Goal: Entertainment & Leisure: Browse casually

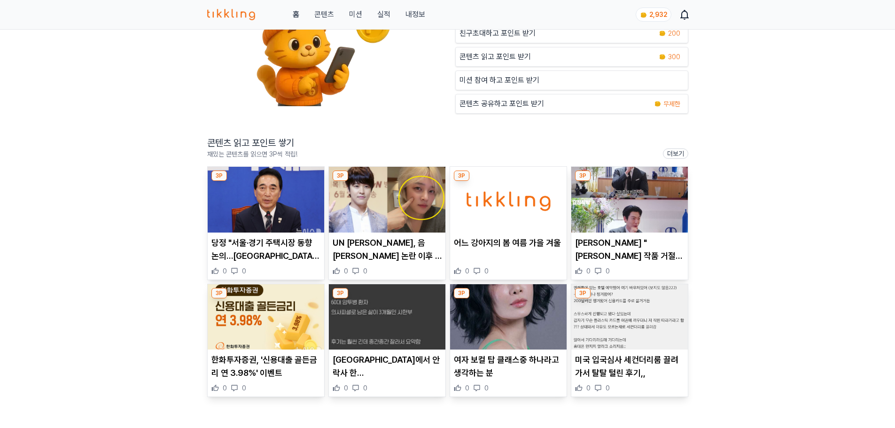
scroll to position [94, 0]
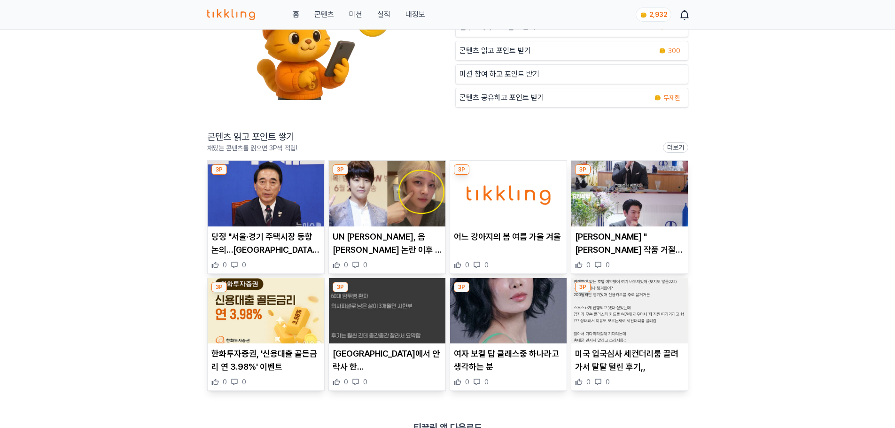
click at [547, 316] on img at bounding box center [508, 311] width 116 height 66
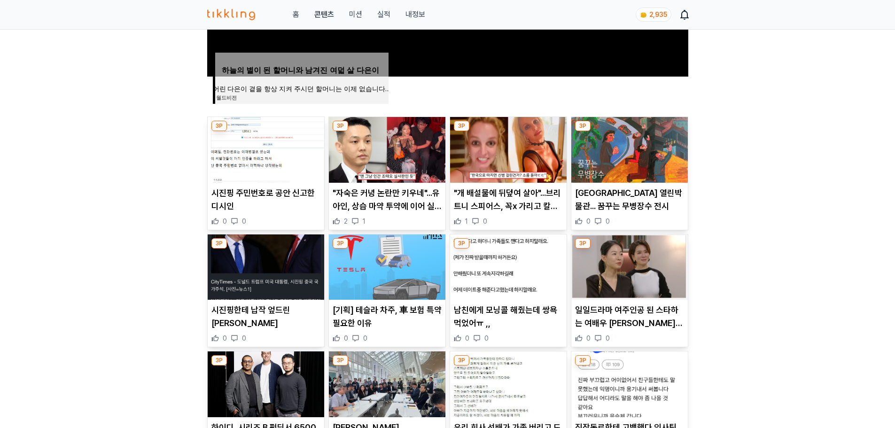
scroll to position [282, 0]
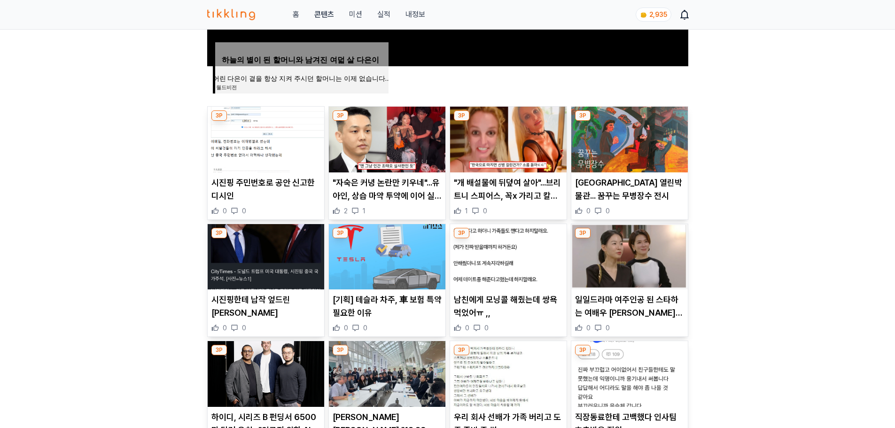
click at [606, 196] on p "인천시청역 열린박물관... 꿈꾸는 무병장수 전시" at bounding box center [629, 189] width 109 height 26
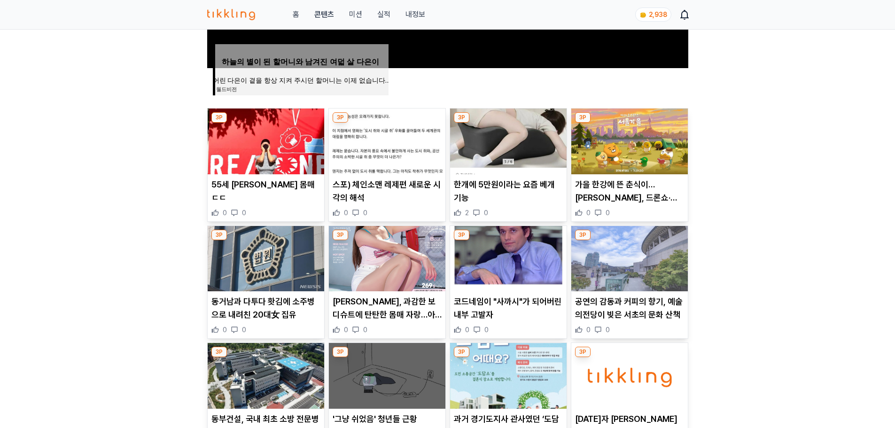
scroll to position [282, 0]
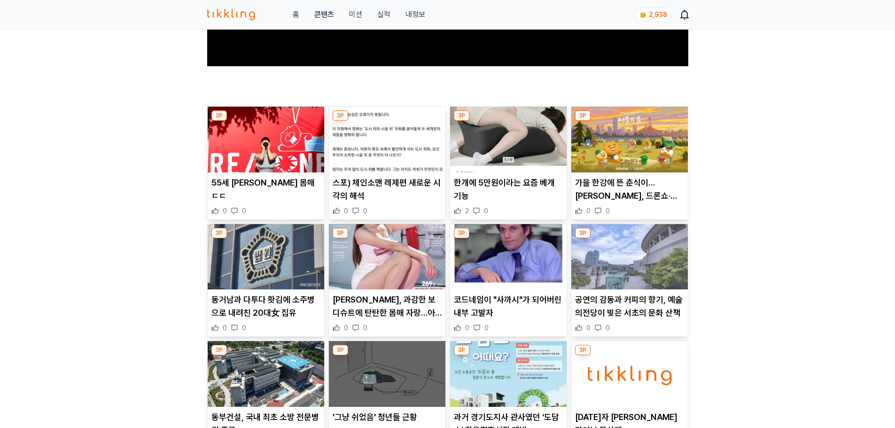
click at [480, 313] on p "코드네임이 "사까시"가 되어버린 내부 고발자" at bounding box center [508, 306] width 109 height 26
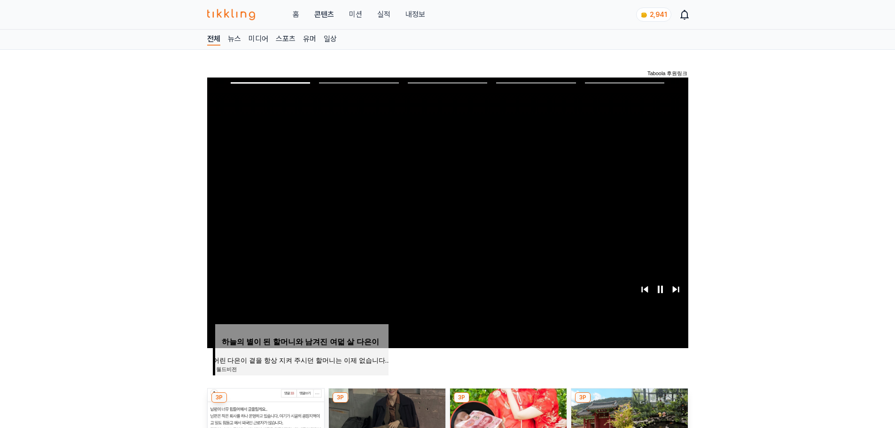
scroll to position [282, 0]
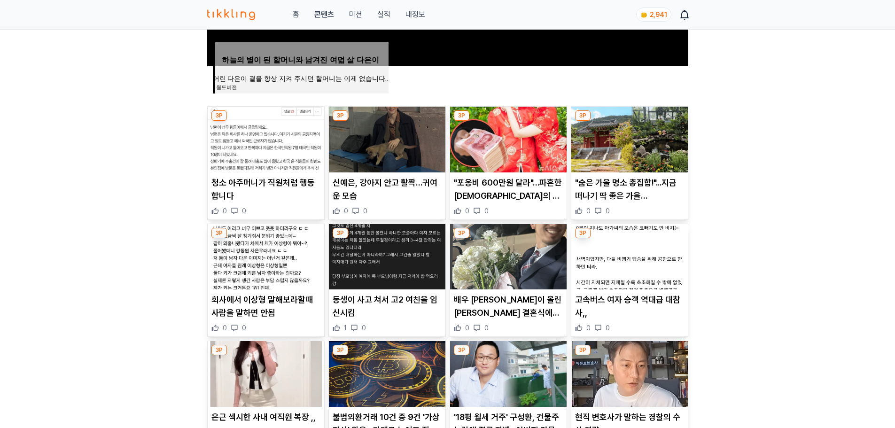
click at [503, 281] on img at bounding box center [508, 257] width 116 height 66
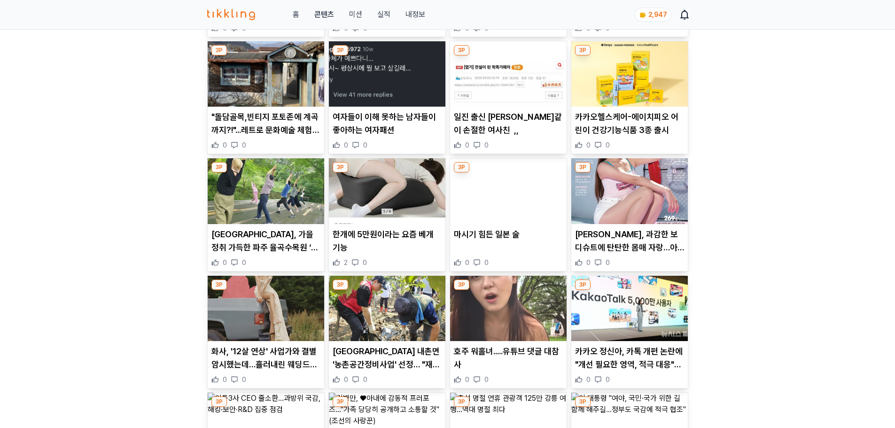
scroll to position [704, 0]
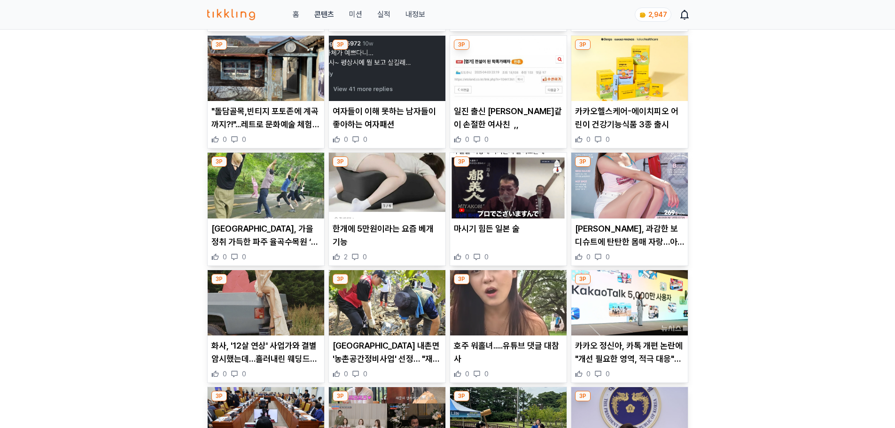
click at [298, 357] on p "화사, '12살 연상' 사업가와 결별 암시했는데…흘러내린 웨딩드레스에 아찔 자태" at bounding box center [265, 352] width 109 height 26
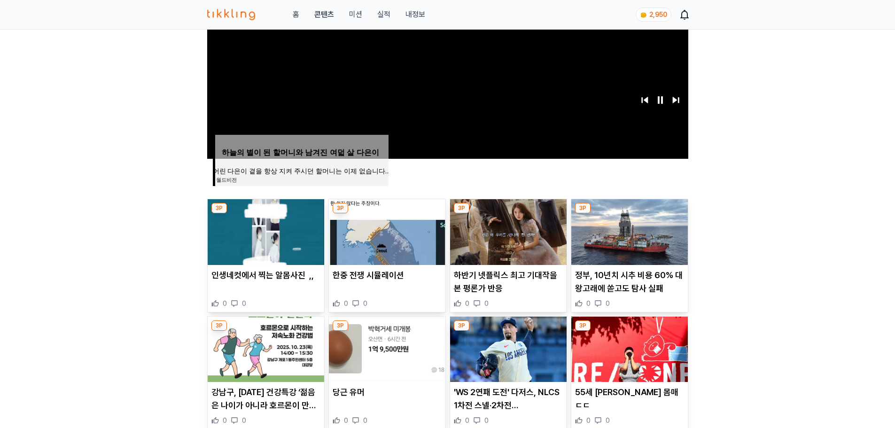
scroll to position [329, 0]
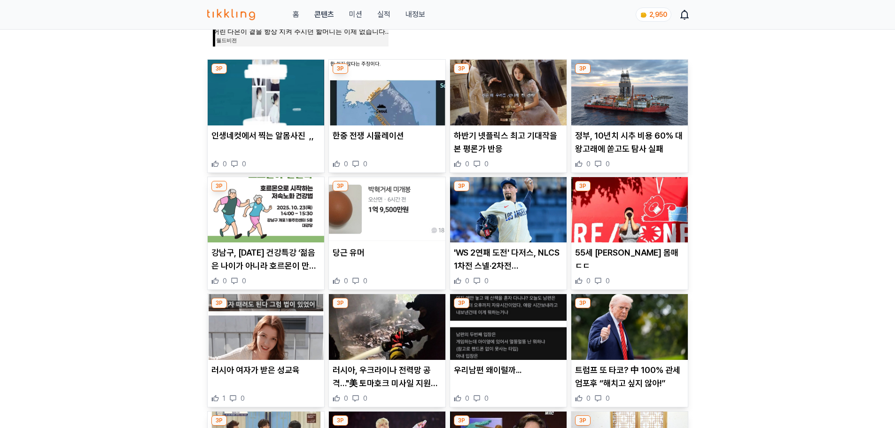
click at [535, 269] on p "'WS 2연패 도전' 다저스, NLCS 1차전 스넬·2차전 야마모토 선발 예고" at bounding box center [508, 259] width 109 height 26
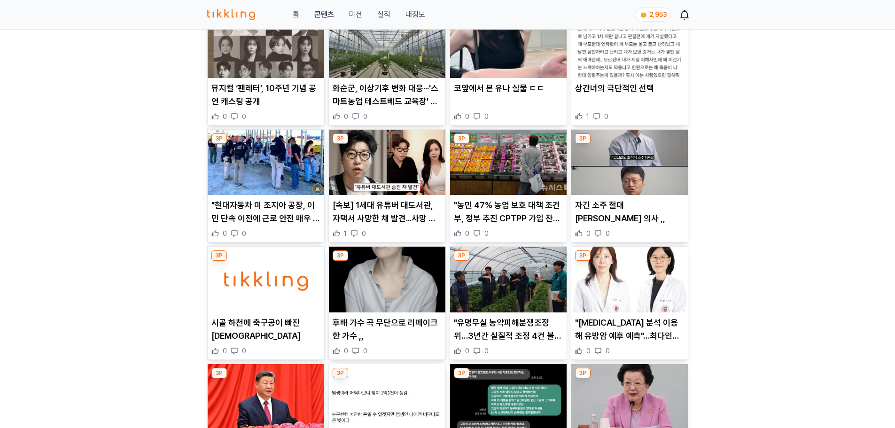
scroll to position [845, 0]
click at [514, 213] on p ""농민 47% 농업 보호 대책 조건부, 정부 추진 CPTPP 가입 찬성"" at bounding box center [508, 211] width 109 height 26
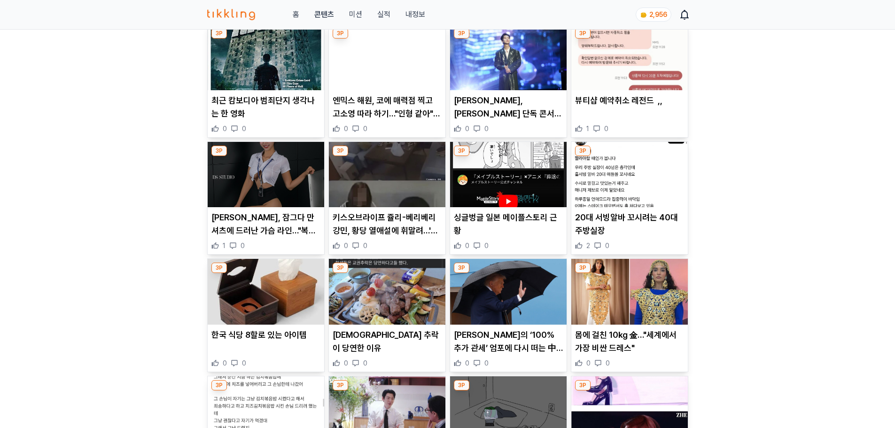
scroll to position [1315, 0]
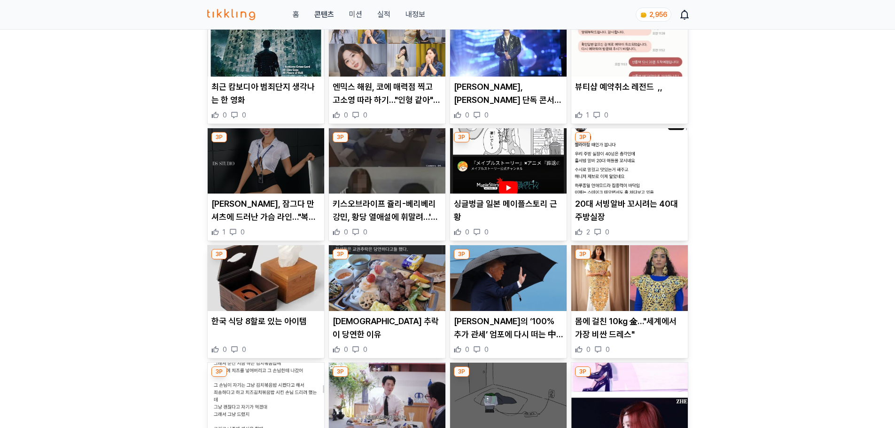
click at [391, 221] on p "키스오브라이프 쥴리-베리베리 강민, 황당 열애설에 휘말려…'유출 CCTV' 속 남성, 강민 아닌 것으로 확인" at bounding box center [387, 210] width 109 height 26
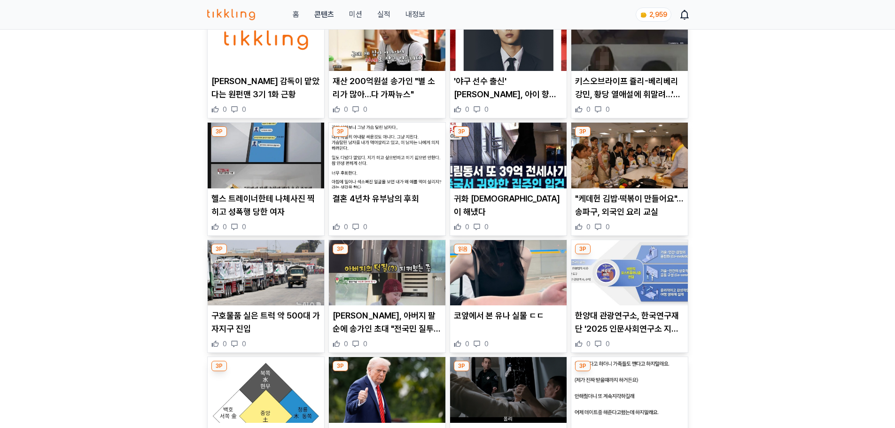
scroll to position [939, 0]
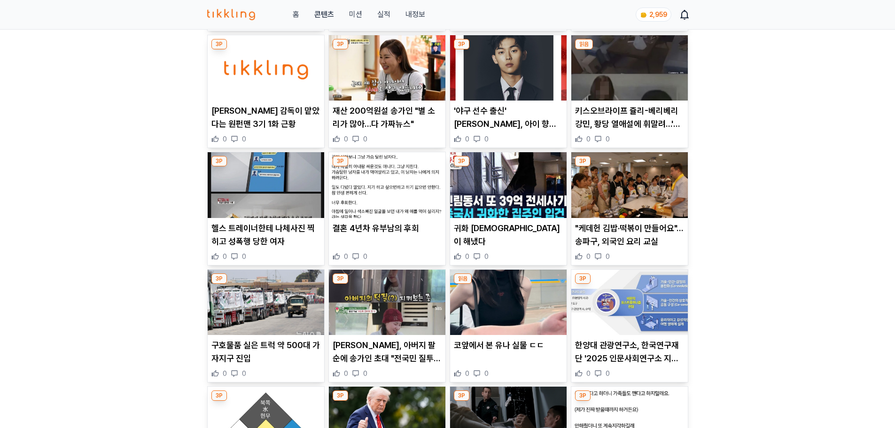
click at [365, 232] on p "결혼 4년차 유부남의 후회" at bounding box center [387, 228] width 109 height 13
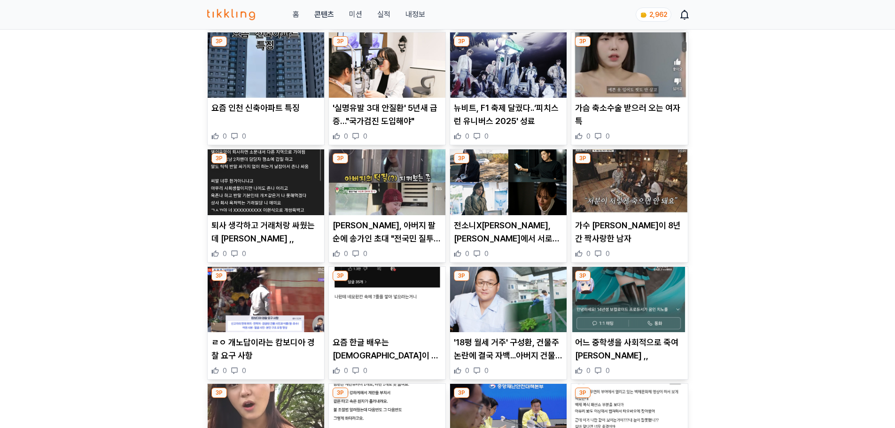
scroll to position [470, 0]
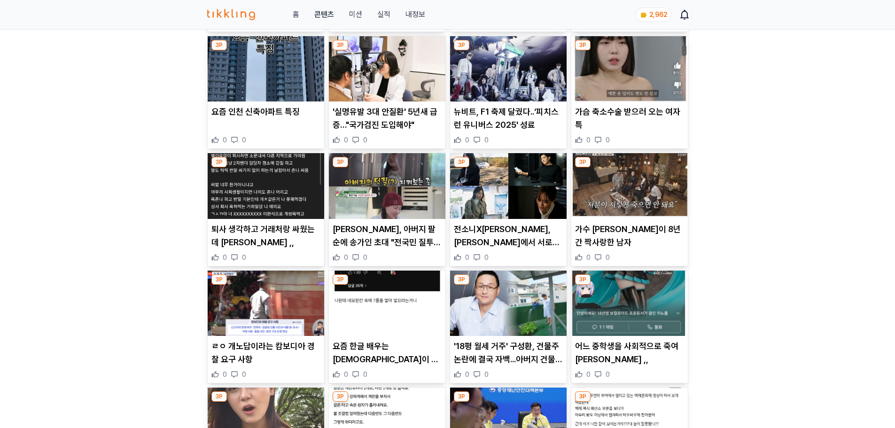
click at [621, 115] on p "가슴 축소수술 받으러 오는 여자 특" at bounding box center [629, 118] width 109 height 26
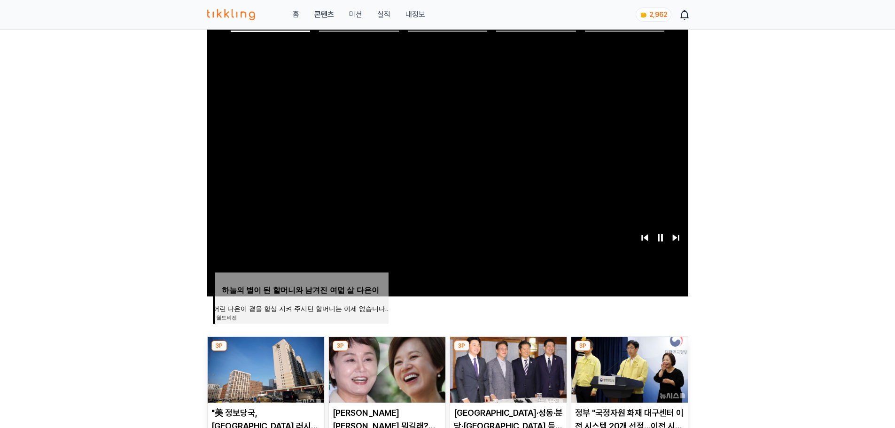
scroll to position [0, 0]
